Goal: Information Seeking & Learning: Understand process/instructions

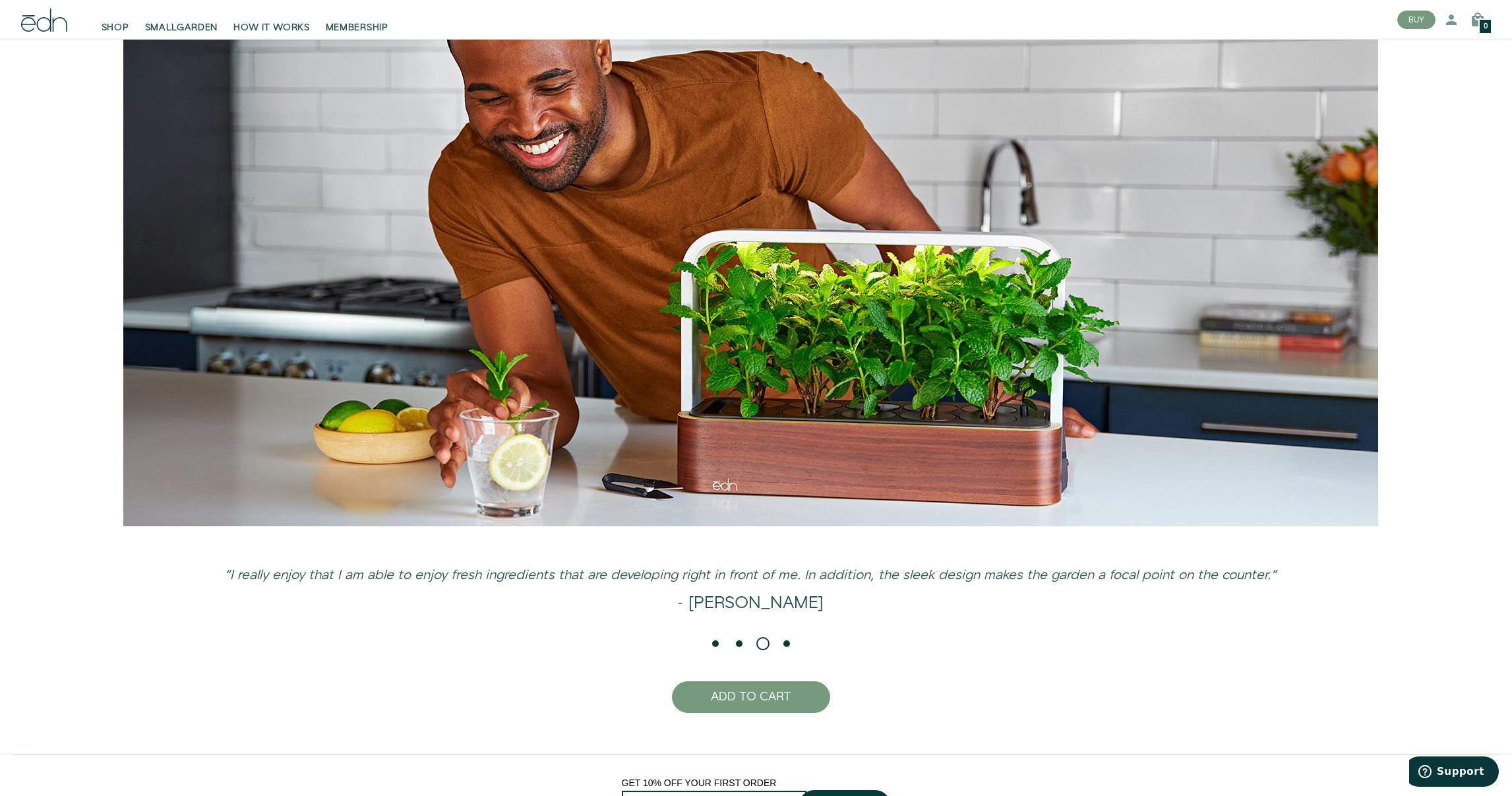
scroll to position [3717, 0]
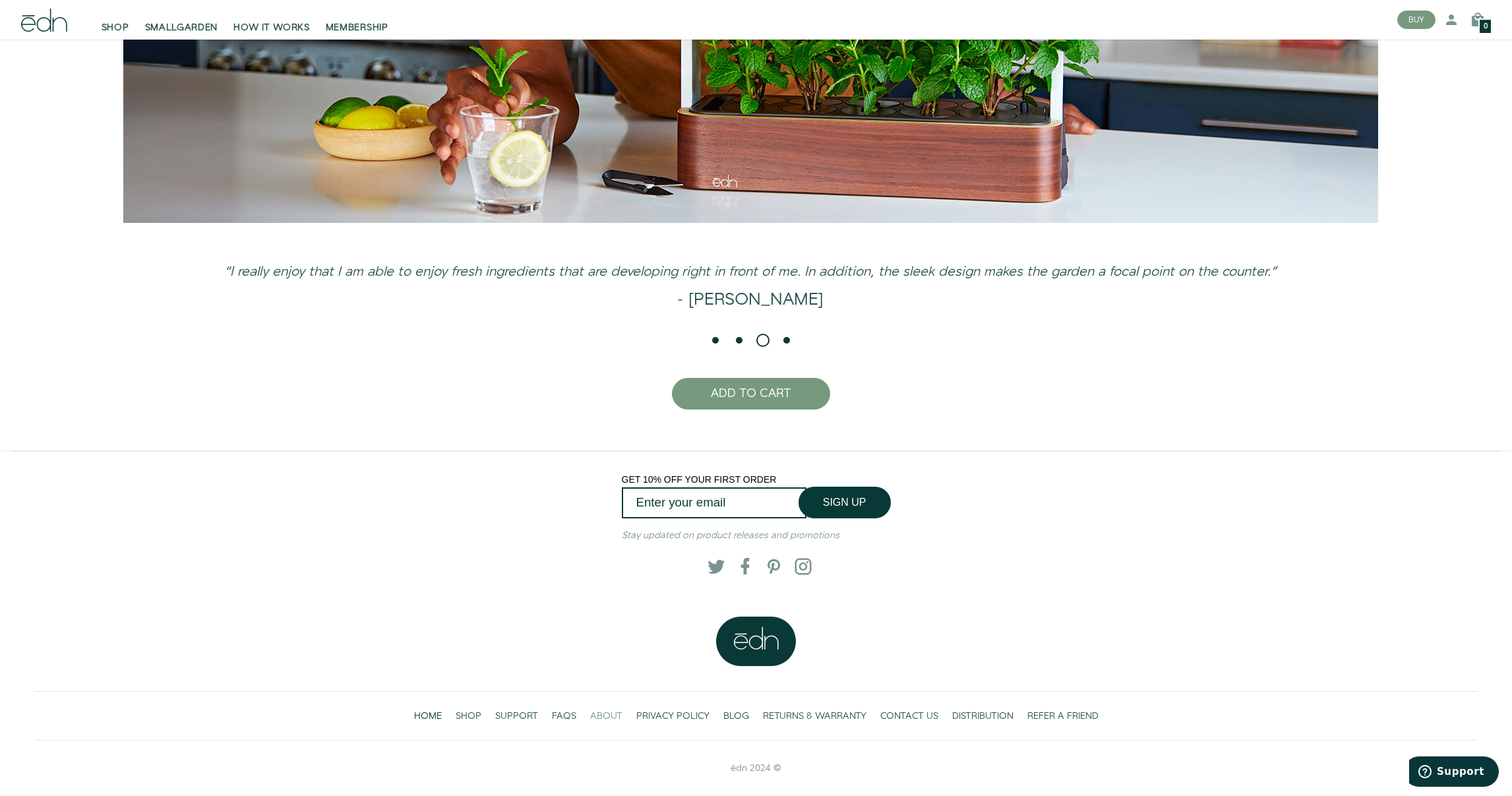
click at [605, 719] on span "ABOUT" at bounding box center [606, 716] width 32 height 13
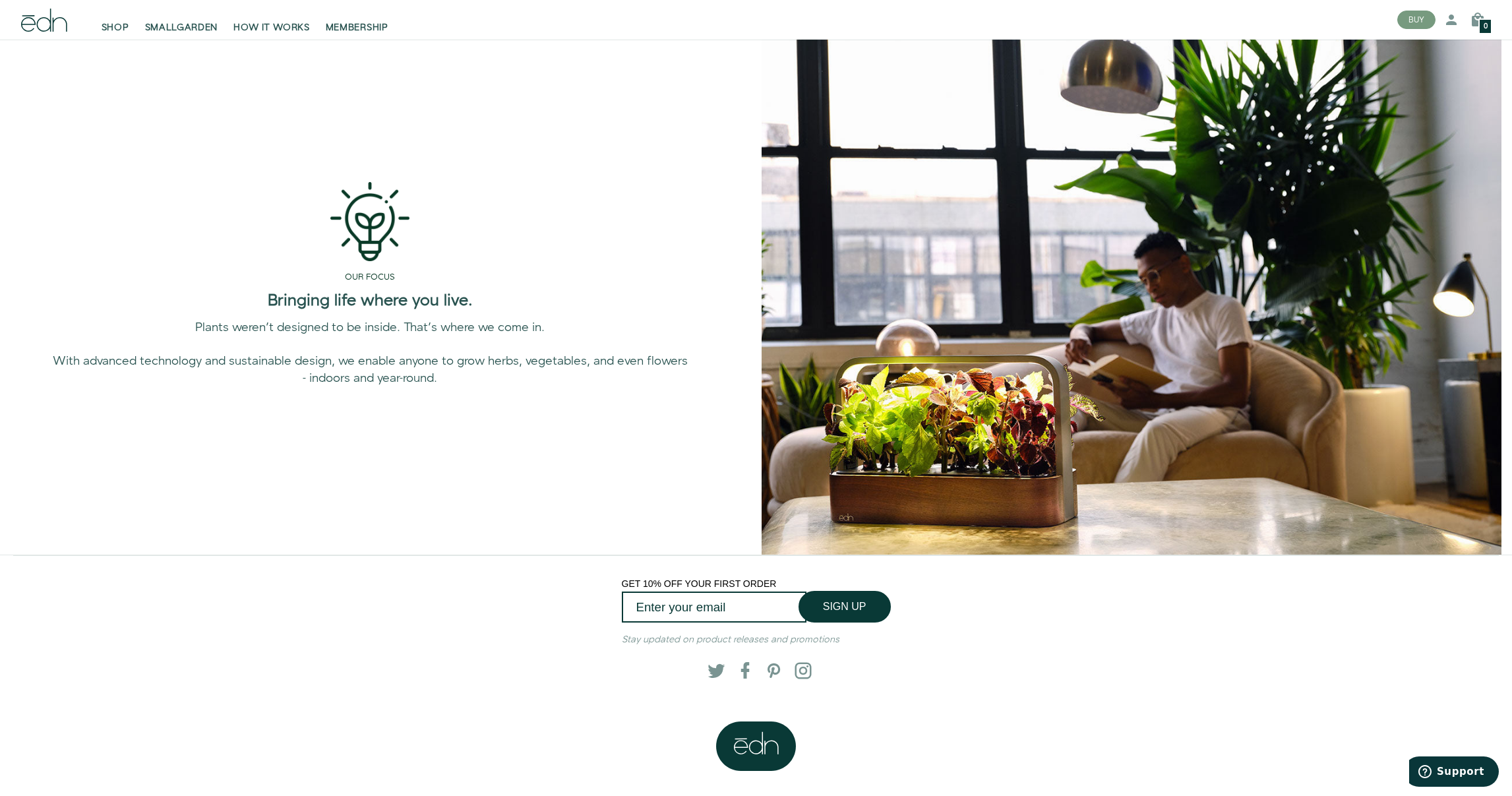
scroll to position [974, 0]
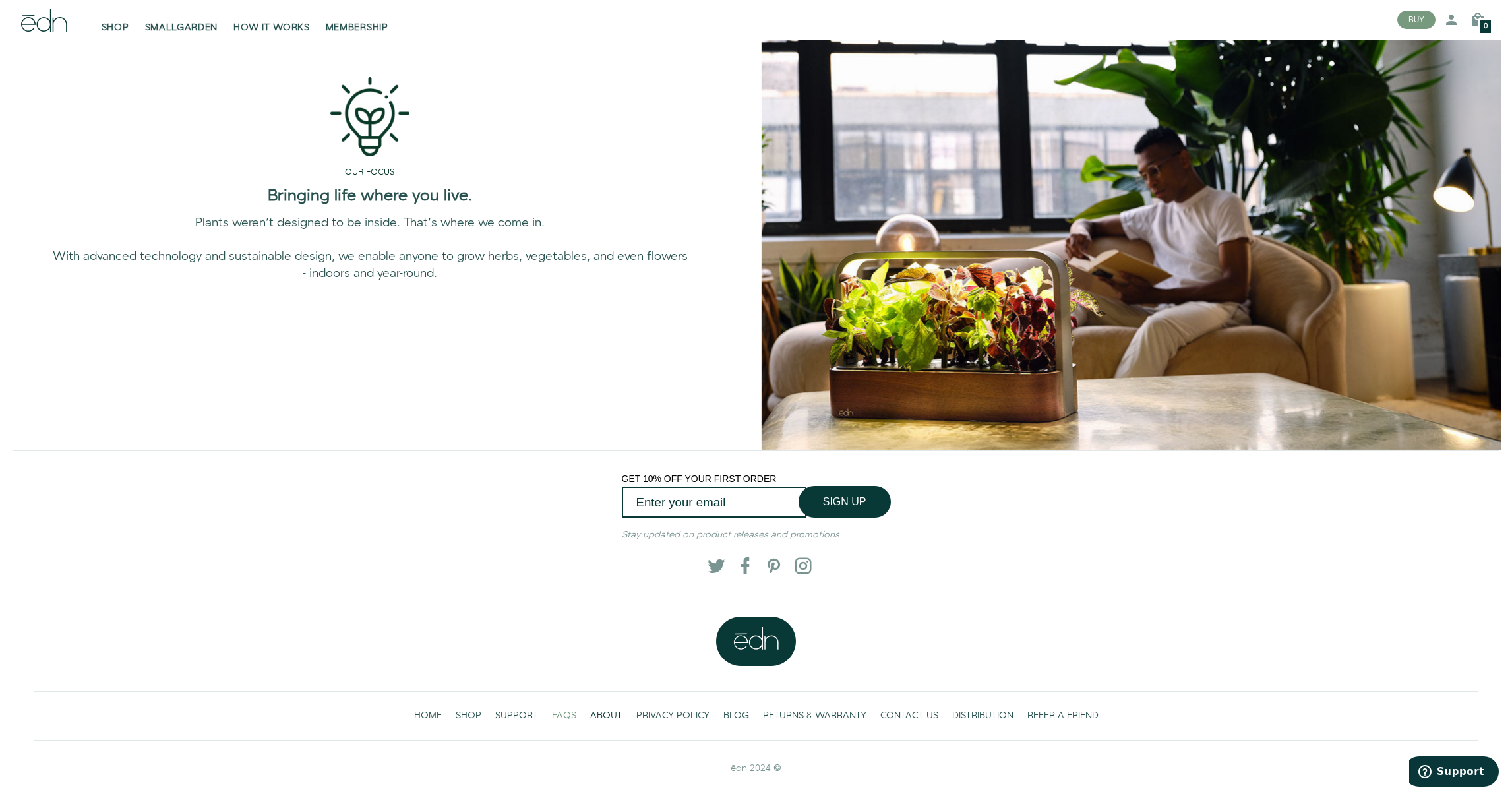
click at [565, 718] on span "FAQS" at bounding box center [564, 716] width 24 height 13
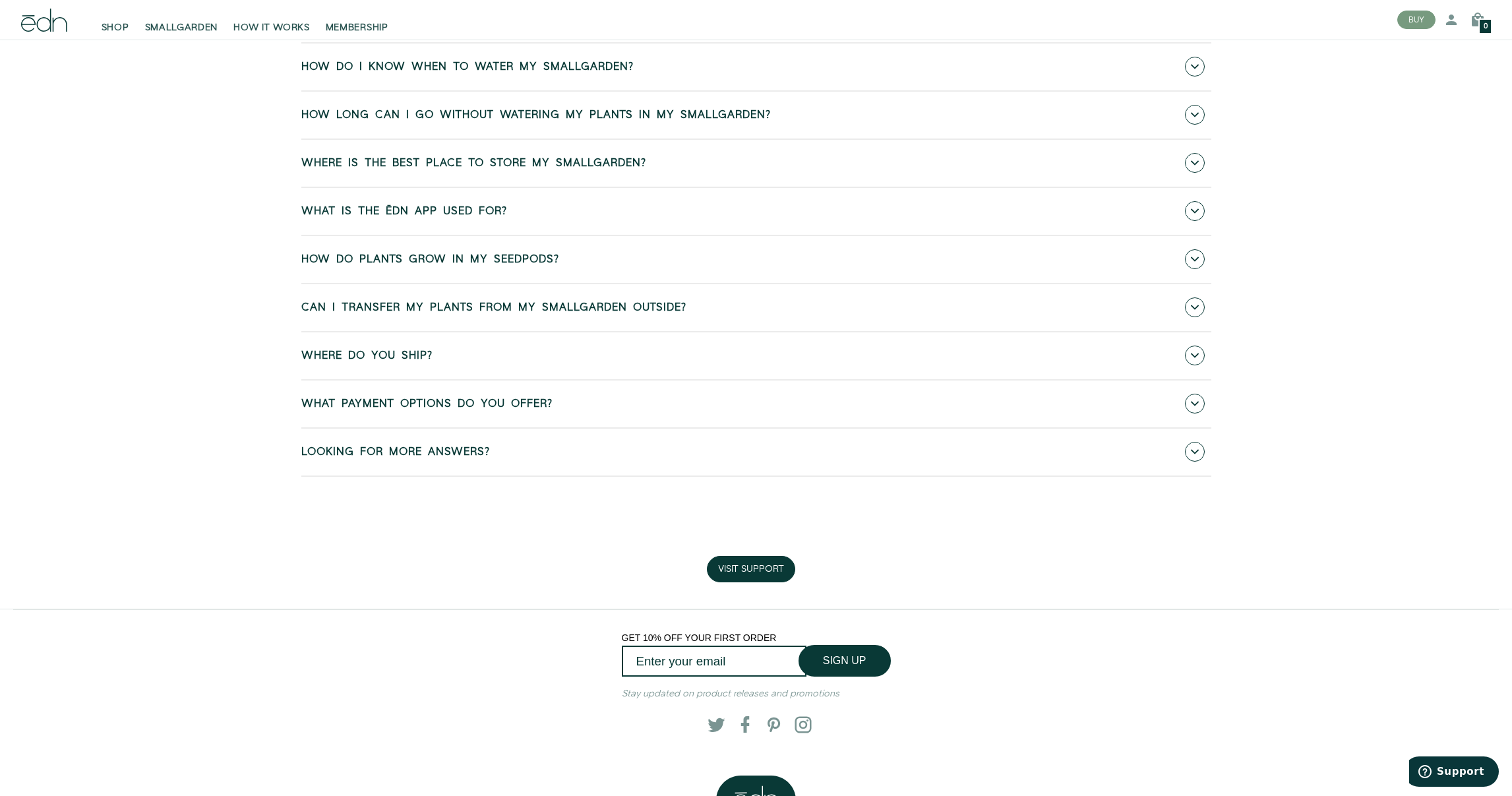
scroll to position [812, 0]
